Goal: Transaction & Acquisition: Book appointment/travel/reservation

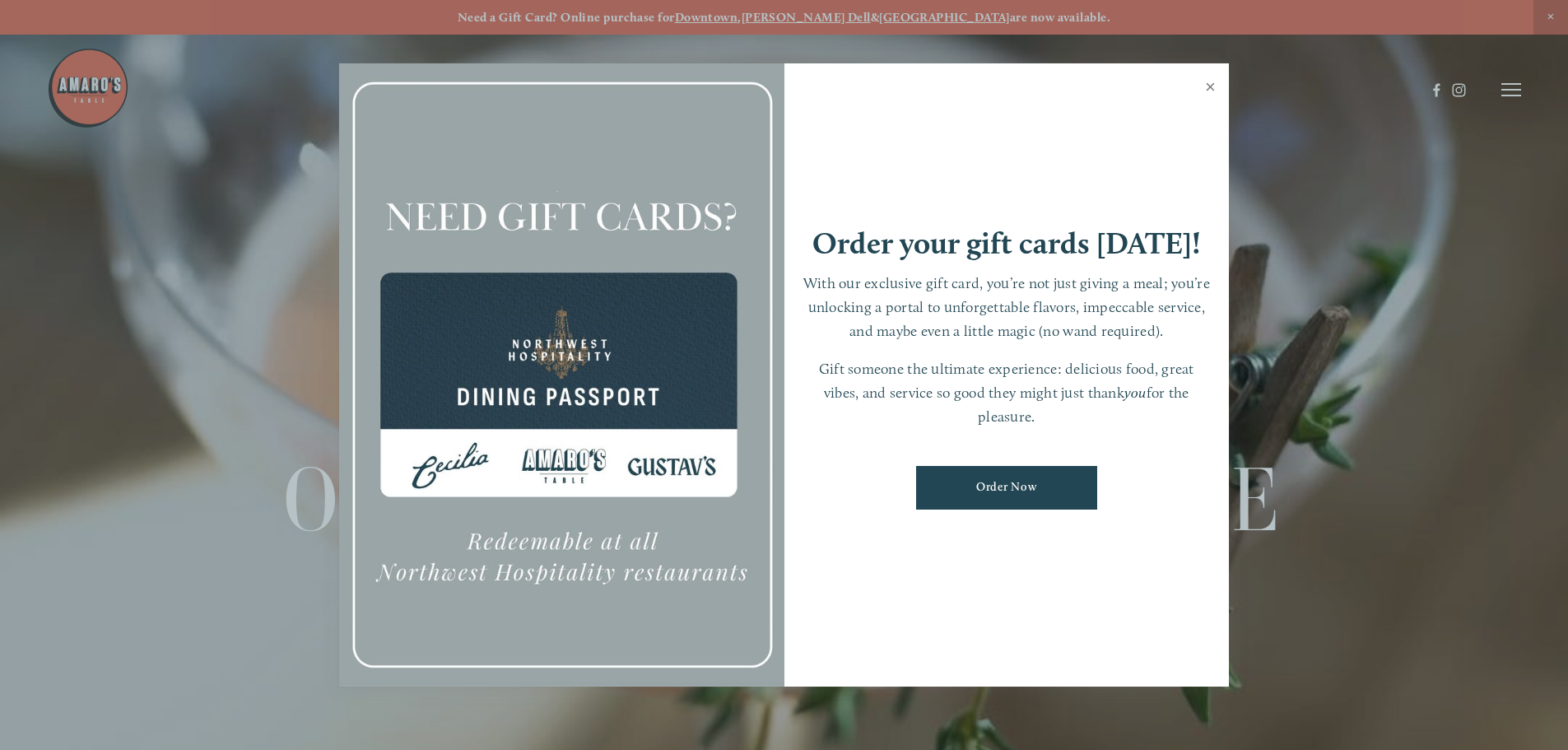
click at [1212, 83] on link "Close" at bounding box center [1210, 88] width 32 height 46
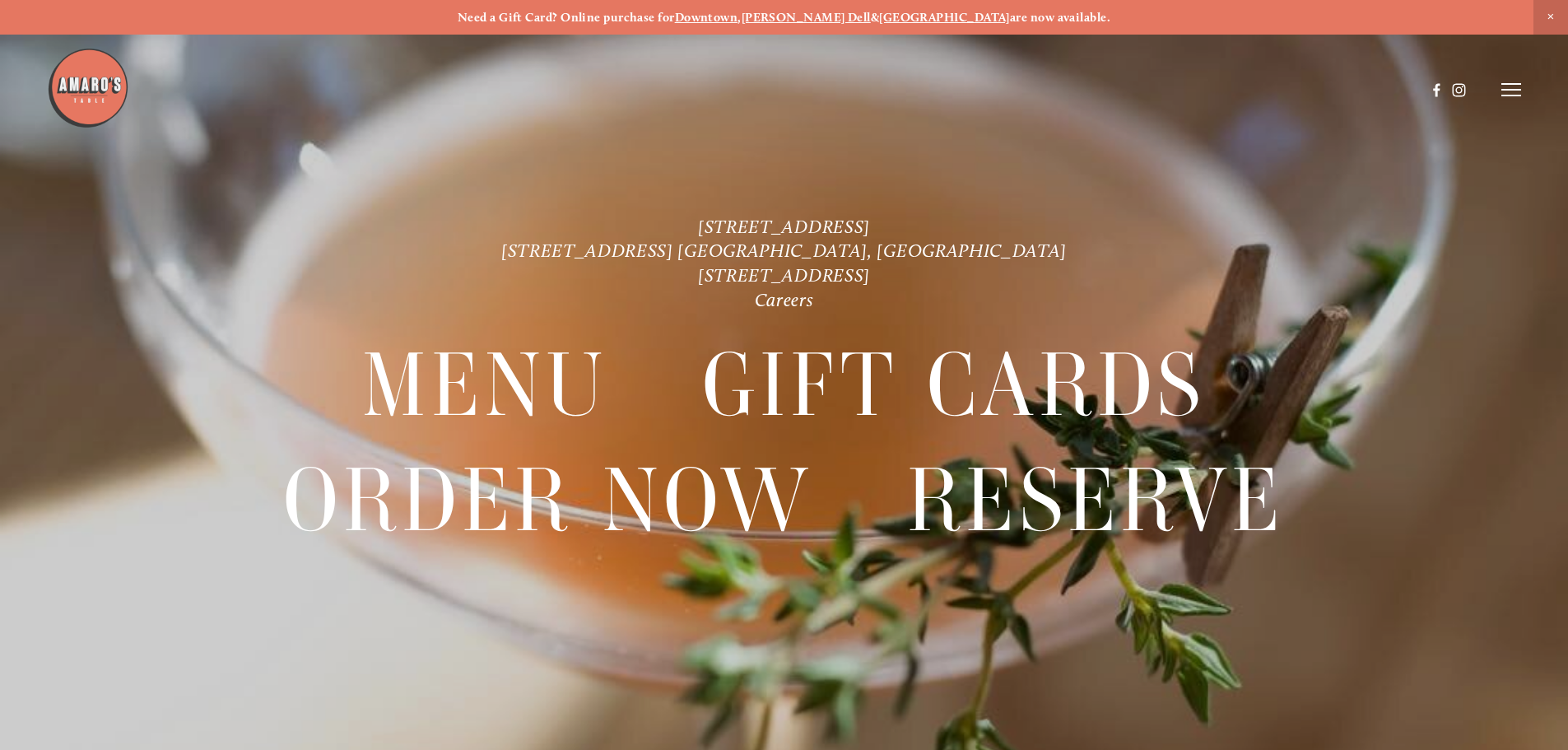
click at [1507, 93] on icon at bounding box center [1511, 89] width 20 height 15
click at [1383, 88] on span "Reserve" at bounding box center [1391, 89] width 43 height 16
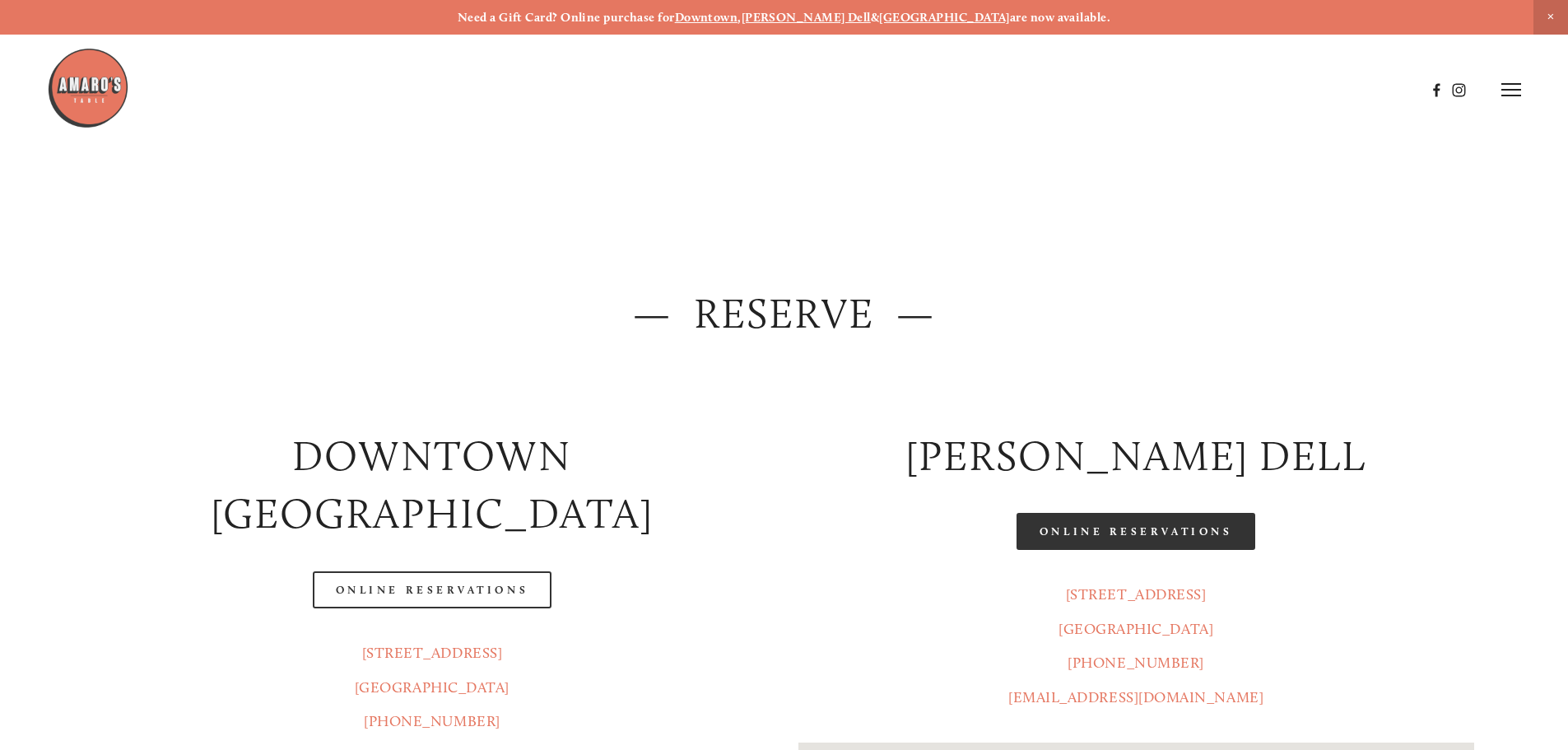
click at [1073, 533] on link "Online Reservations" at bounding box center [1135, 531] width 238 height 37
